Goal: Transaction & Acquisition: Purchase product/service

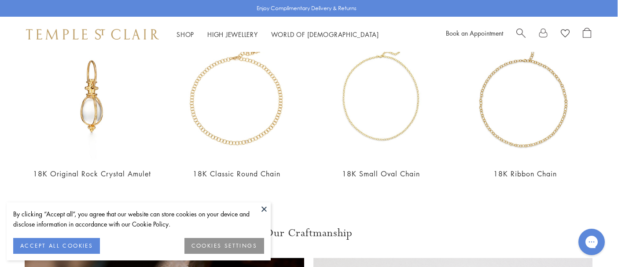
scroll to position [386, 0]
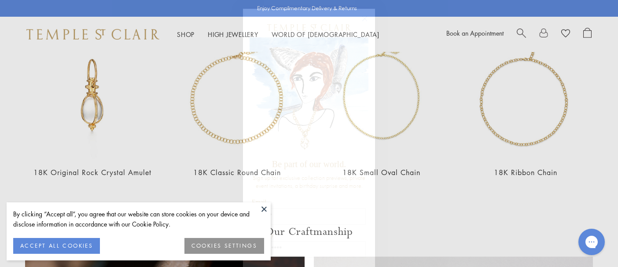
click at [364, 19] on circle "Close dialog" at bounding box center [365, 19] width 11 height 11
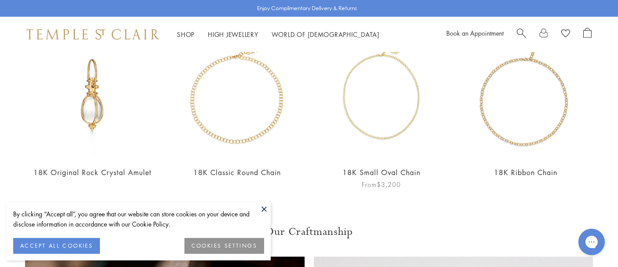
click at [385, 143] on img at bounding box center [381, 95] width 127 height 127
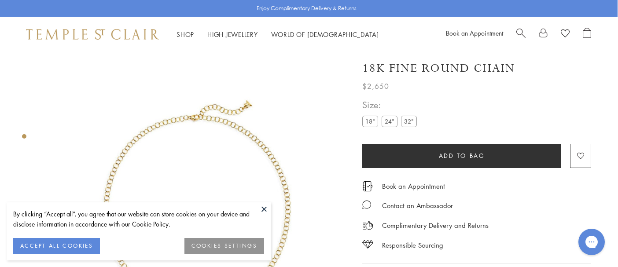
scroll to position [0, 0]
click at [228, 31] on link "High Jewellery High Jewellery" at bounding box center [232, 34] width 51 height 9
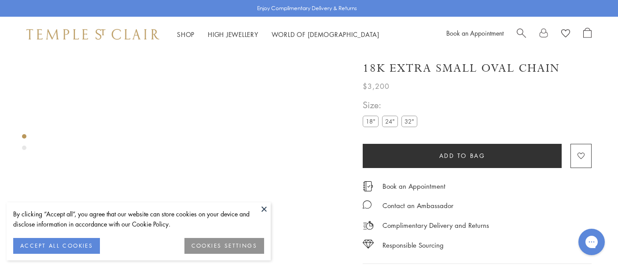
scroll to position [52, 0]
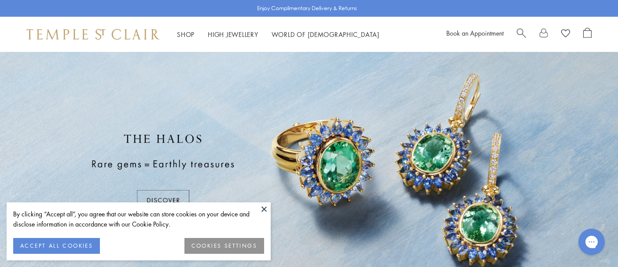
click at [264, 211] on button at bounding box center [264, 209] width 13 height 13
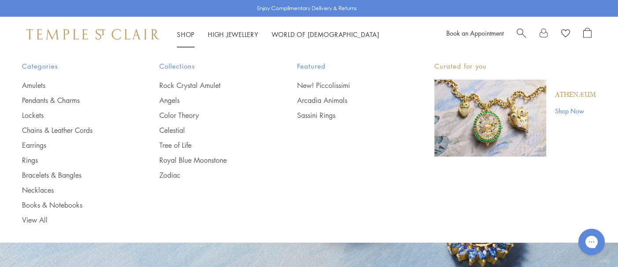
click at [188, 32] on link "Shop Shop" at bounding box center [186, 34] width 18 height 9
click at [69, 127] on link "Chains & Leather Cords" at bounding box center [73, 131] width 102 height 10
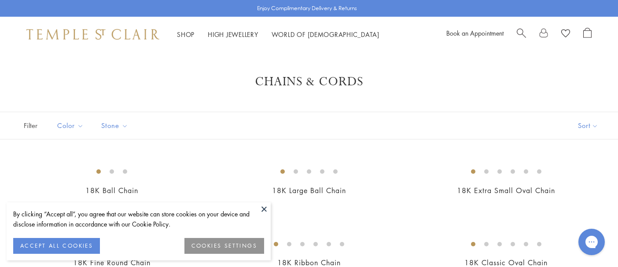
click at [262, 210] on button at bounding box center [264, 209] width 13 height 13
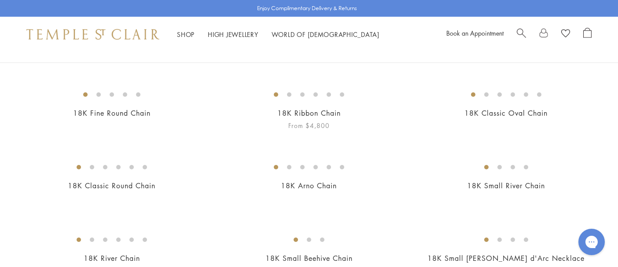
scroll to position [126, 0]
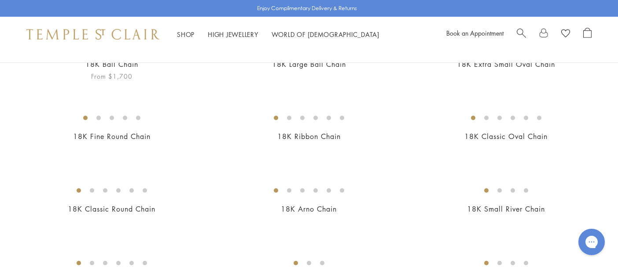
click at [0, 0] on img at bounding box center [0, 0] width 0 height 0
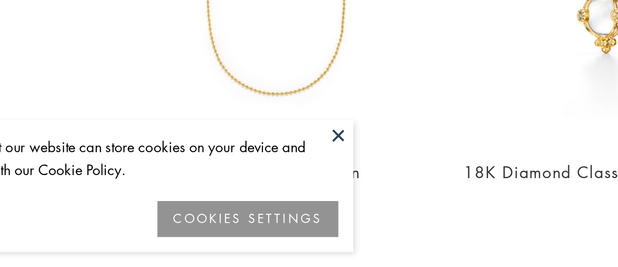
scroll to position [428, 0]
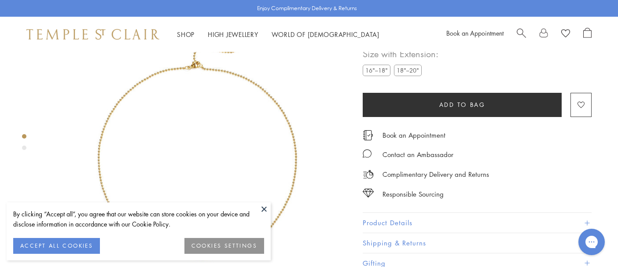
scroll to position [52, 0]
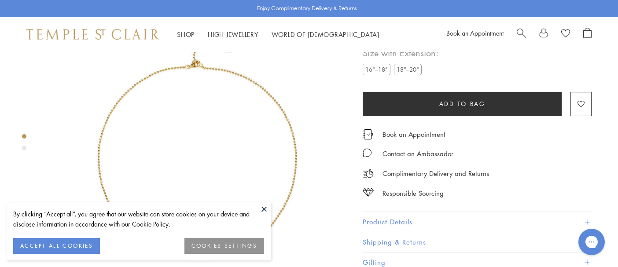
click at [412, 67] on label "18"–20"" at bounding box center [408, 69] width 28 height 11
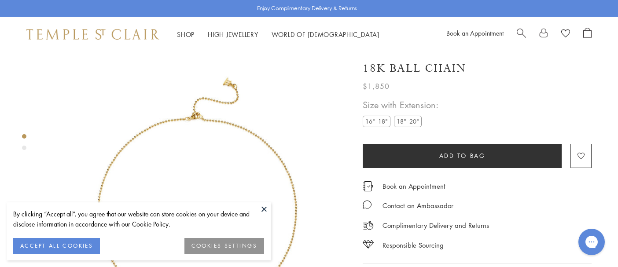
click at [382, 124] on label "16"–18"" at bounding box center [377, 121] width 28 height 11
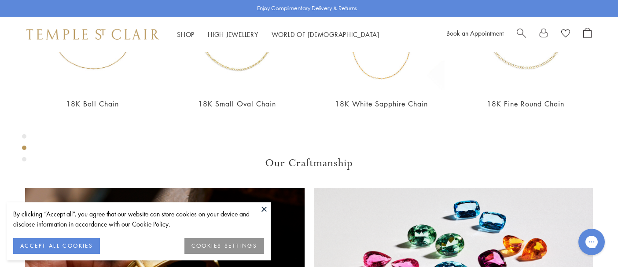
scroll to position [381, 0]
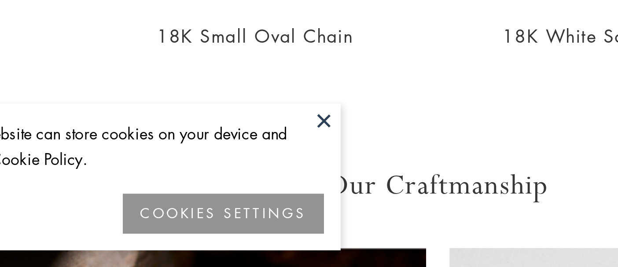
click at [258, 203] on button at bounding box center [264, 209] width 13 height 13
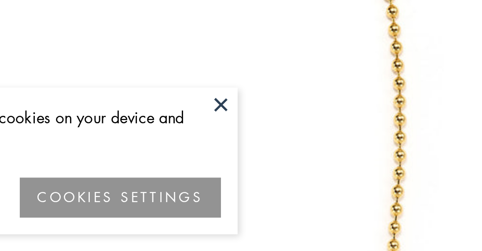
scroll to position [78, 0]
click at [185, 222] on button "COOKIES SETTINGS" at bounding box center [225, 230] width 80 height 16
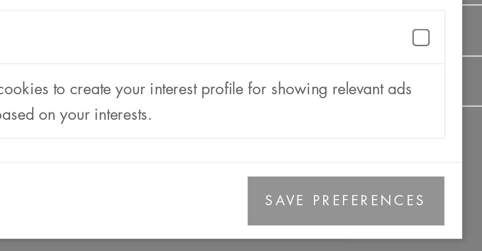
scroll to position [615, 0]
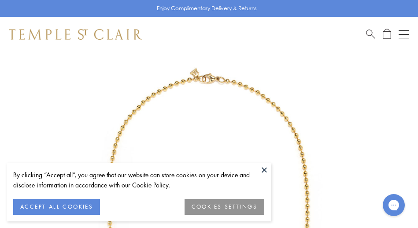
click at [263, 170] on button at bounding box center [264, 169] width 13 height 13
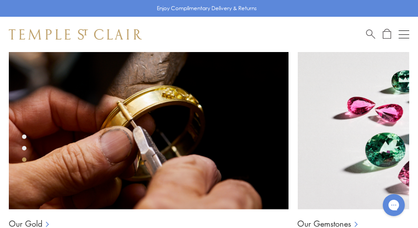
scroll to position [1061, 0]
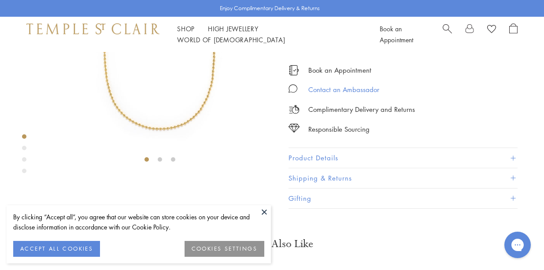
scroll to position [117, 0]
click at [341, 167] on button "Product Details" at bounding box center [402, 157] width 229 height 20
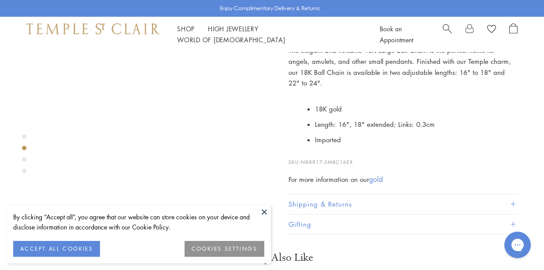
scroll to position [243, 0]
